Goal: Task Accomplishment & Management: Manage account settings

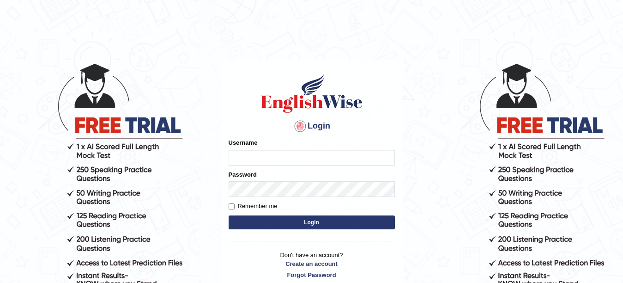
type input "Gomathi2025"
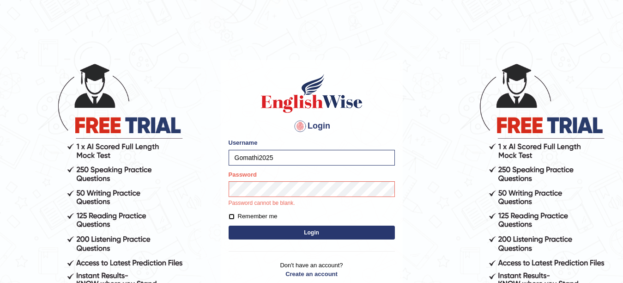
click at [231, 217] on input "Remember me" at bounding box center [232, 216] width 6 height 6
checkbox input "true"
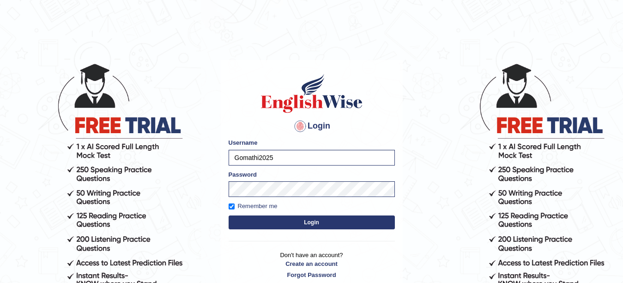
click at [309, 224] on button "Login" at bounding box center [312, 222] width 166 height 14
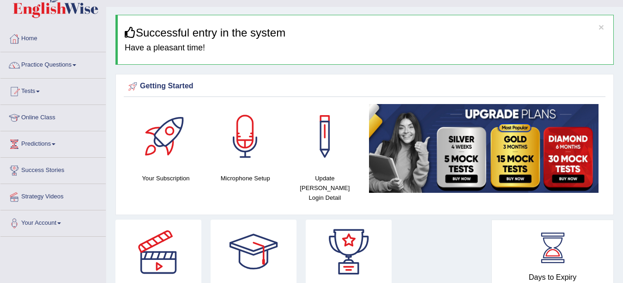
scroll to position [2, 0]
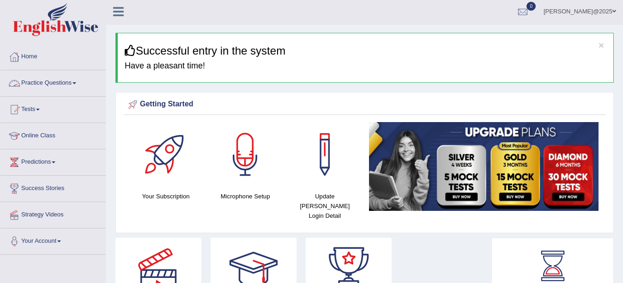
click at [76, 83] on span at bounding box center [75, 83] width 4 height 2
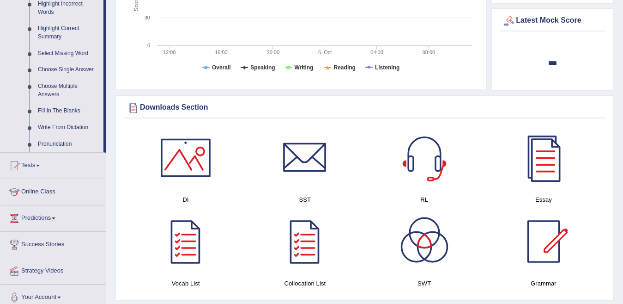
scroll to position [444, 0]
